Goal: Task Accomplishment & Management: Complete application form

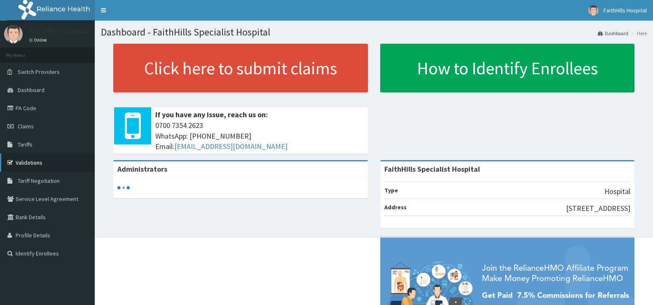
click at [333, 258] on div "Administrators FaithHills Specialist Hospital Type Hospital Address 87, Alimosh…" at bounding box center [374, 269] width 546 height 219
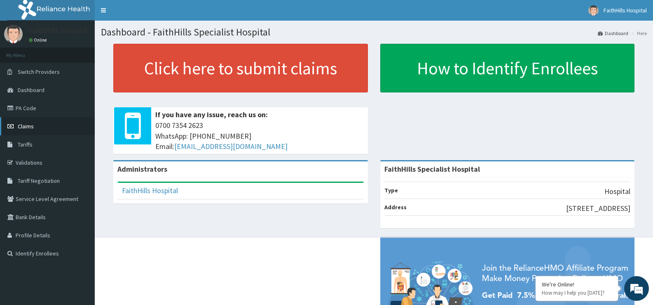
click at [25, 124] on span "Claims" at bounding box center [26, 125] width 16 height 7
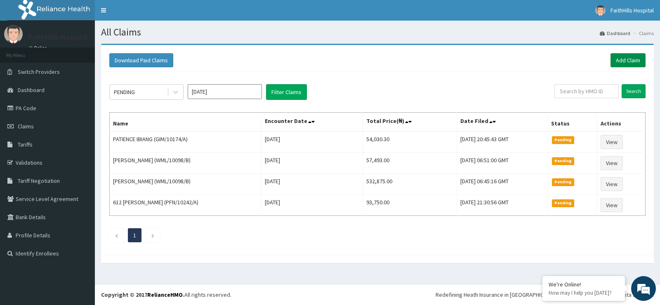
click at [622, 58] on link "Add Claim" at bounding box center [627, 60] width 35 height 14
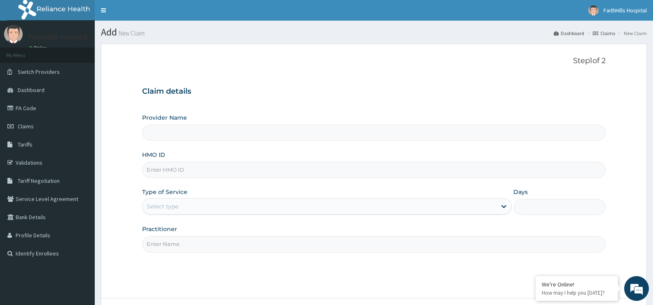
click at [216, 167] on input "HMO ID" at bounding box center [374, 170] width 464 height 16
type input "FaithHills Specialist Hospital"
type input "PFN/10241/A"
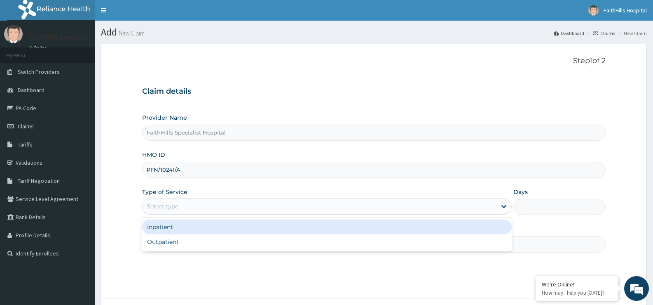
click at [282, 210] on div "Select type" at bounding box center [320, 206] width 354 height 13
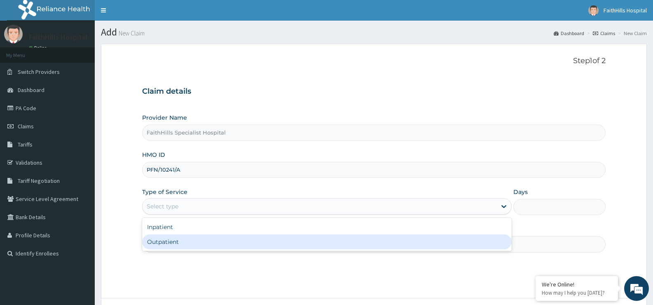
click at [274, 241] on div "Outpatient" at bounding box center [326, 241] width 369 height 15
type input "1"
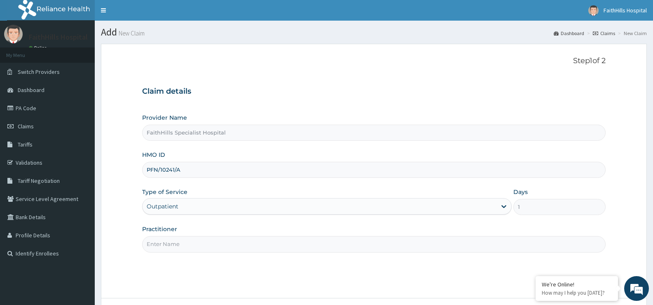
click at [276, 246] on input "Practitioner" at bounding box center [374, 244] width 464 height 16
type input "DR. JOSHUA"
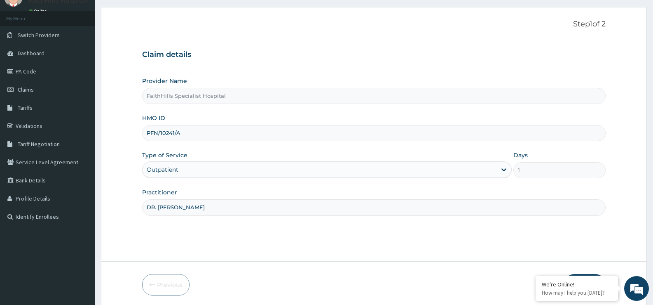
scroll to position [67, 0]
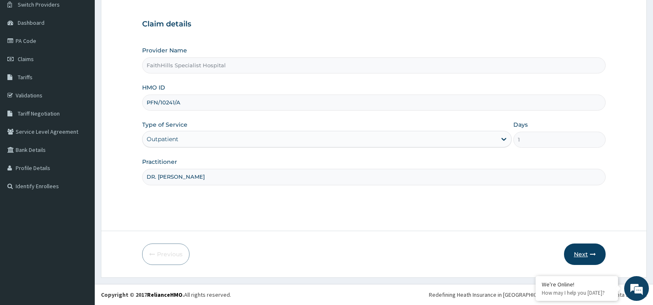
click at [586, 251] on button "Next" at bounding box center [585, 253] width 42 height 21
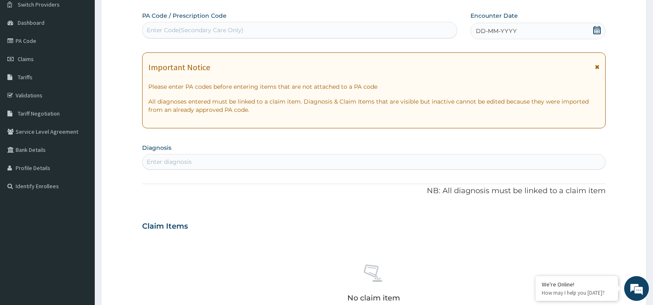
click at [292, 28] on div "Enter Code(Secondary Care Only)" at bounding box center [300, 29] width 315 height 13
type input "PA/56A587"
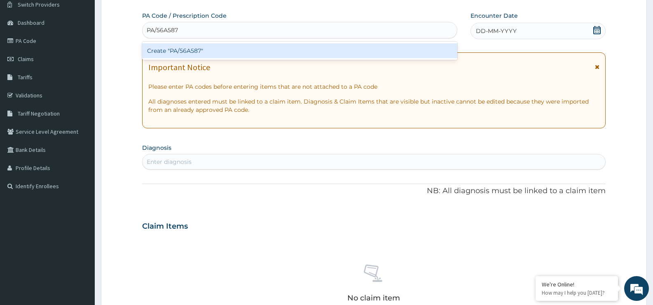
click at [296, 50] on div "Create "PA/56A587"" at bounding box center [299, 50] width 315 height 15
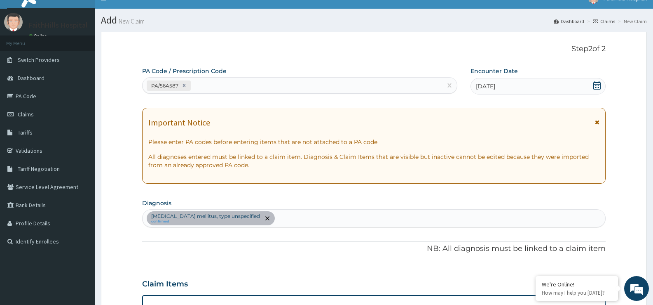
scroll to position [0, 0]
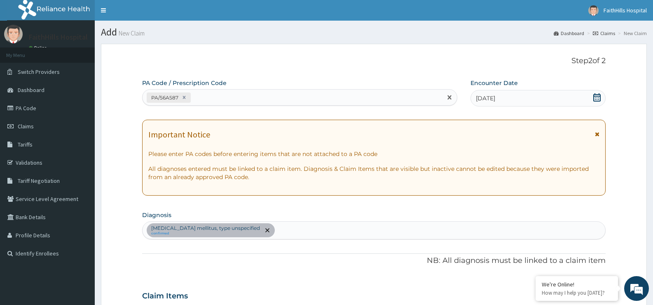
click at [249, 103] on div "PA/56A587" at bounding box center [293, 98] width 300 height 14
drag, startPoint x: 249, startPoint y: 103, endPoint x: 251, endPoint y: 91, distance: 12.1
click at [251, 91] on div "PA/56A587" at bounding box center [293, 98] width 300 height 14
paste input "PA/1EA4AF"
type input "PA/1EA4AF"
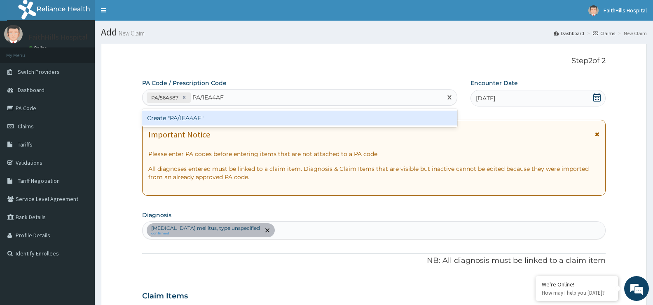
click at [233, 116] on div "Create "PA/1EA4AF"" at bounding box center [299, 117] width 315 height 15
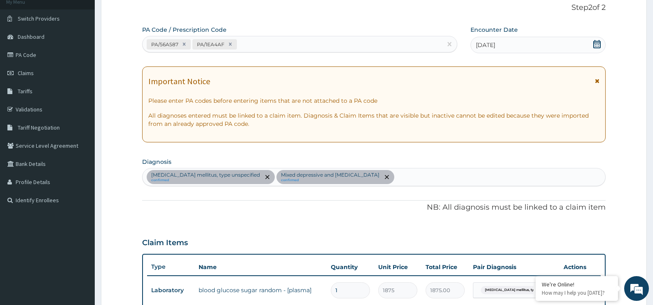
scroll to position [40, 0]
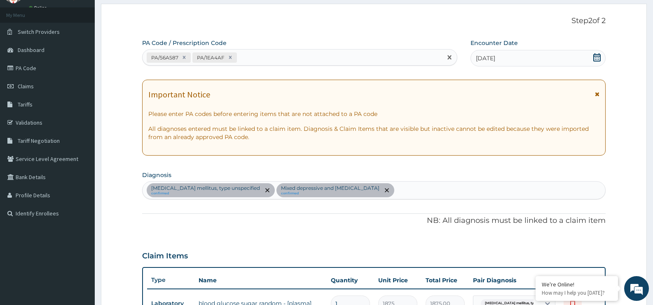
click at [277, 60] on div "PA/56A587 PA/1EA4AF" at bounding box center [293, 58] width 300 height 14
paste input "PA/673383"
type input "PA/673383"
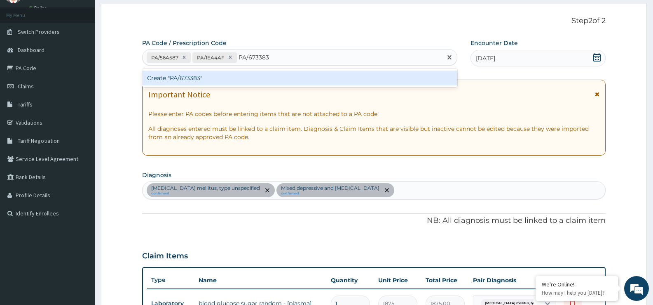
click at [235, 75] on div "Create "PA/673383"" at bounding box center [299, 77] width 315 height 15
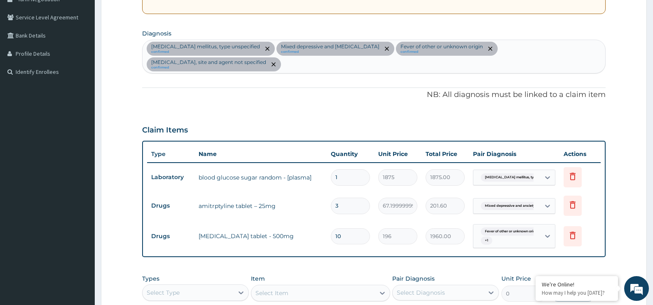
scroll to position [178, 0]
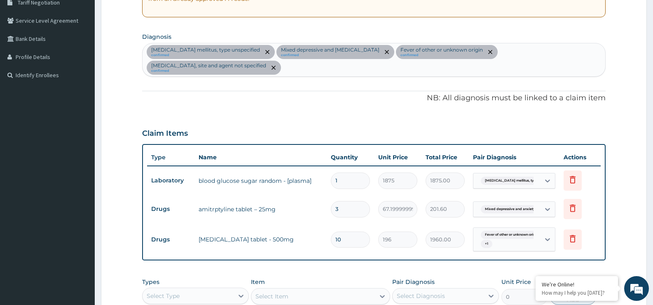
click at [336, 66] on div "Diabetes mellitus, type unspecified confirmed Mixed depressive and anxiety diso…" at bounding box center [374, 59] width 463 height 33
type input "M"
type input "PAIN"
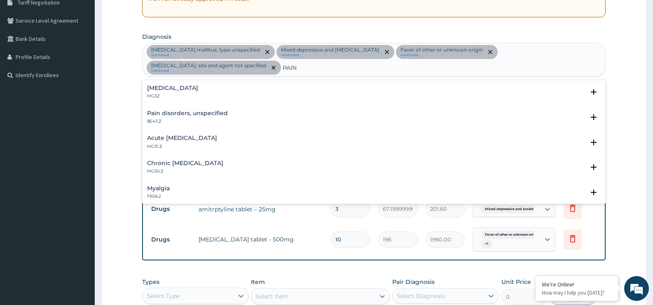
click at [174, 93] on p "MG3Z" at bounding box center [172, 96] width 51 height 6
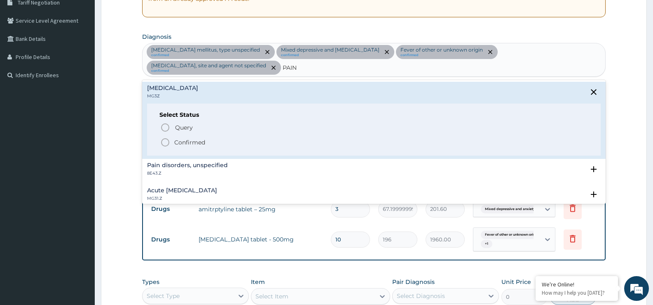
click at [163, 141] on icon "status option filled" at bounding box center [165, 142] width 10 height 10
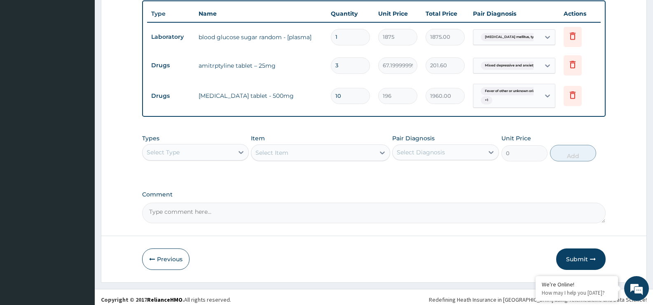
scroll to position [323, 0]
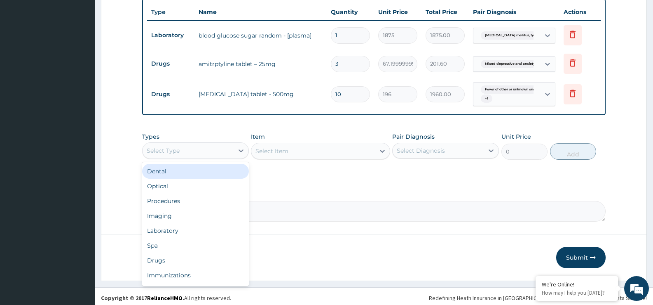
click at [219, 146] on div "Select Type" at bounding box center [188, 150] width 91 height 13
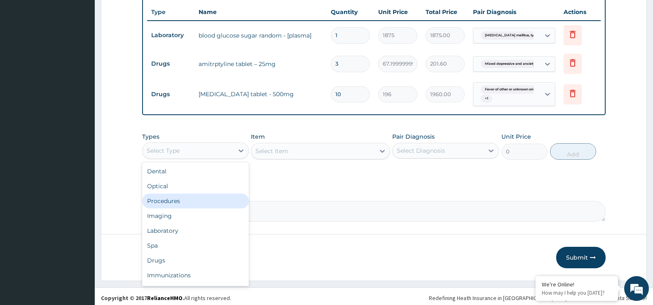
click at [196, 203] on div "Procedures" at bounding box center [195, 200] width 107 height 15
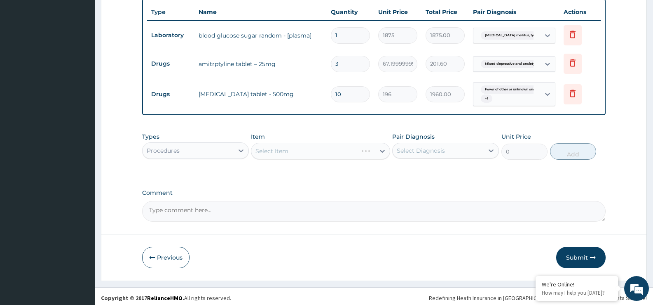
click at [447, 146] on div "Select Diagnosis" at bounding box center [438, 150] width 91 height 13
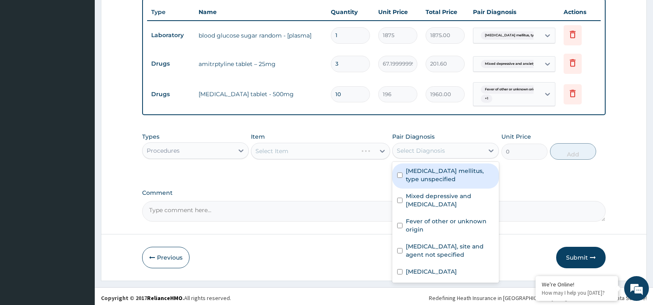
click at [398, 174] on input "checkbox" at bounding box center [399, 174] width 5 height 5
checkbox input "true"
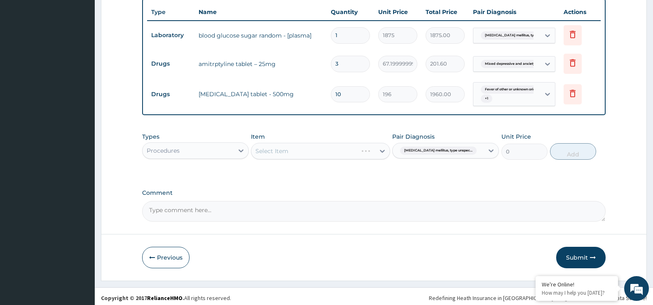
click at [317, 150] on div "Select Item" at bounding box center [320, 151] width 139 height 16
click at [325, 155] on div "Select Item" at bounding box center [312, 150] width 123 height 13
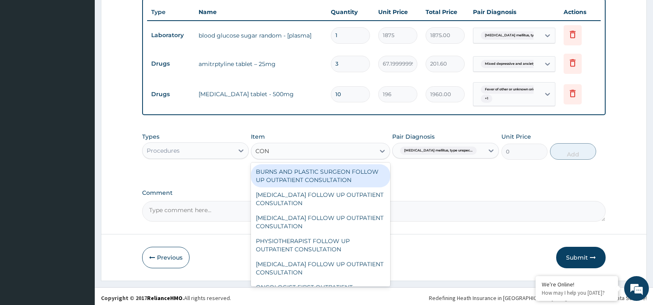
type input "CONS"
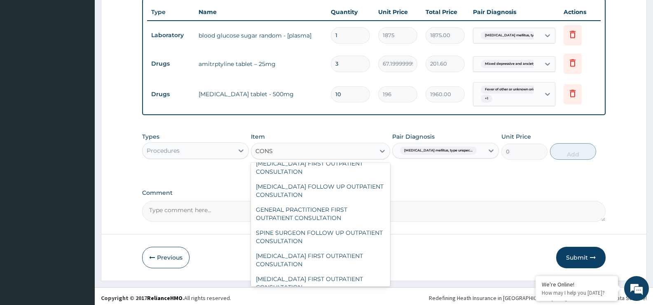
scroll to position [1055, 0]
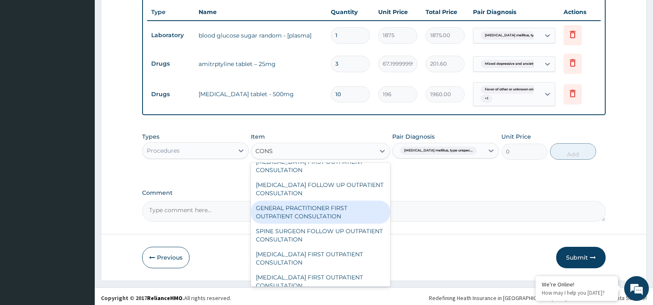
click at [341, 215] on div "GENERAL PRACTITIONER FIRST OUTPATIENT CONSULTATION" at bounding box center [320, 211] width 139 height 23
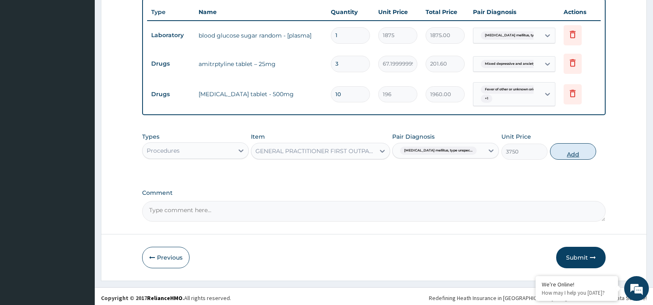
click at [575, 151] on button "Add" at bounding box center [573, 151] width 46 height 16
type input "0"
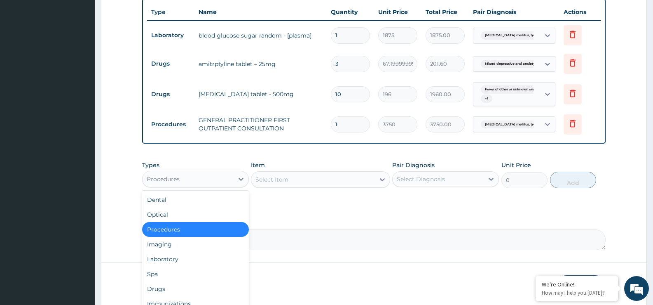
click at [209, 179] on div "Procedures" at bounding box center [188, 178] width 91 height 13
drag, startPoint x: 182, startPoint y: 287, endPoint x: 230, endPoint y: 264, distance: 53.7
click at [183, 288] on div "Drugs" at bounding box center [195, 288] width 107 height 15
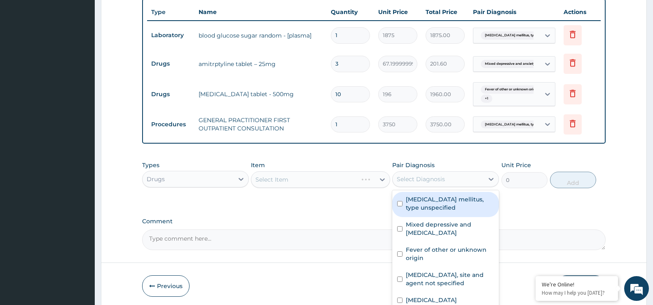
click at [445, 181] on div "Select Diagnosis" at bounding box center [438, 178] width 91 height 13
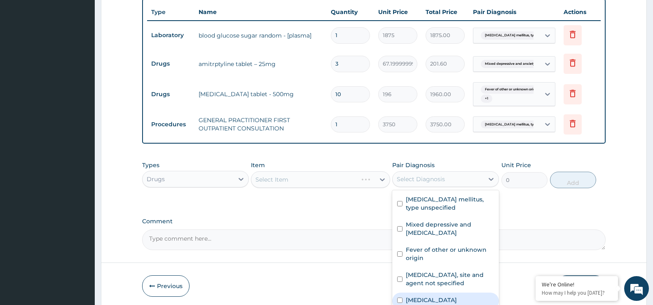
click at [400, 299] on input "checkbox" at bounding box center [399, 299] width 5 height 5
checkbox input "true"
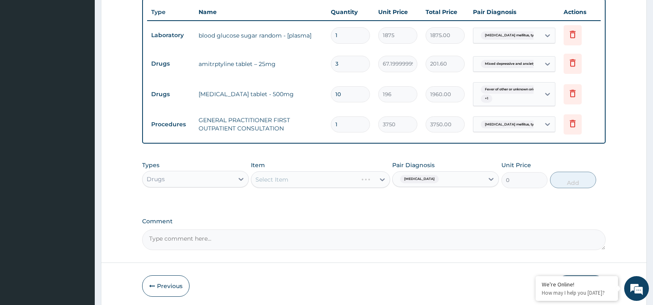
click at [293, 204] on div "Types Drugs Item Select Item Pair Diagnosis Pain, unspecified Unit Price 0 Add" at bounding box center [374, 181] width 464 height 48
click at [352, 179] on div "Select Item" at bounding box center [320, 179] width 139 height 16
click at [355, 184] on div "Select Item" at bounding box center [312, 179] width 123 height 13
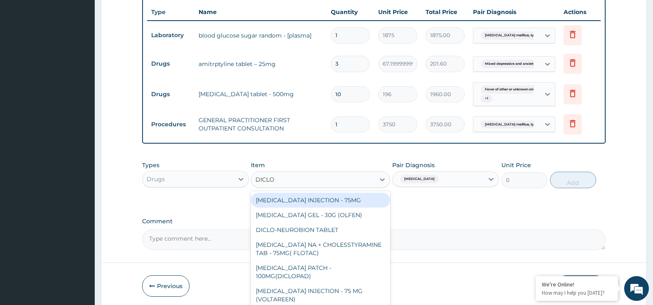
type input "DICLOF"
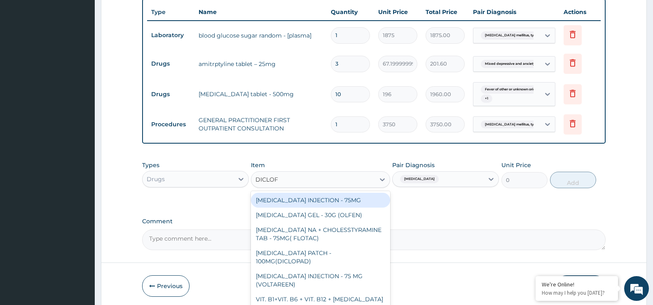
click at [356, 199] on div "DICLOFENAC INJECTION - 75MG" at bounding box center [320, 200] width 139 height 15
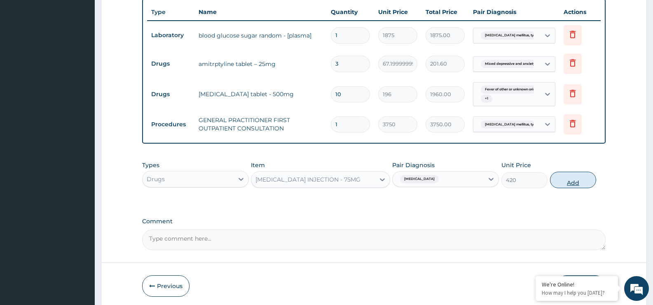
click at [578, 183] on button "Add" at bounding box center [573, 180] width 46 height 16
type input "0"
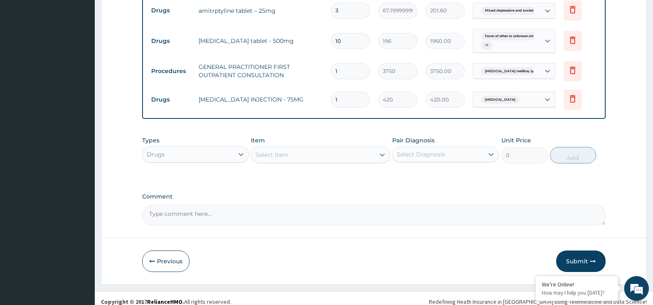
scroll to position [383, 0]
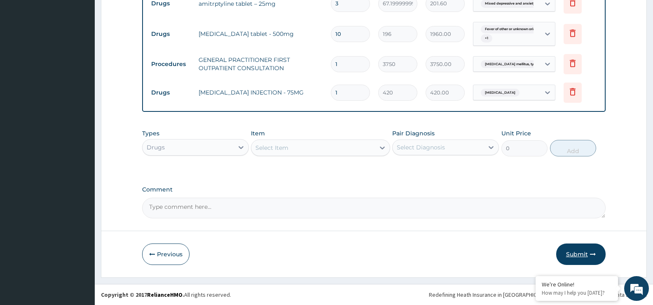
click at [586, 254] on button "Submit" at bounding box center [581, 253] width 49 height 21
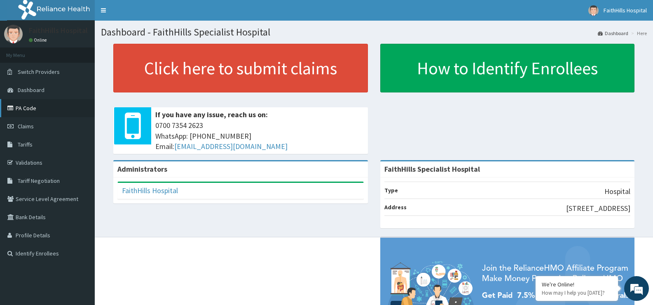
click at [31, 106] on link "PA Code" at bounding box center [47, 108] width 95 height 18
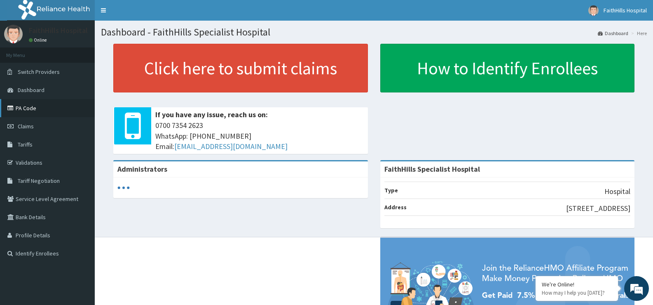
click at [32, 106] on link "PA Code" at bounding box center [47, 108] width 95 height 18
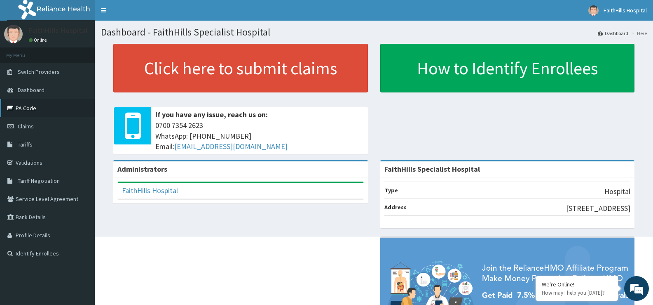
click at [25, 108] on link "PA Code" at bounding box center [47, 108] width 95 height 18
